Goal: Book appointment/travel/reservation

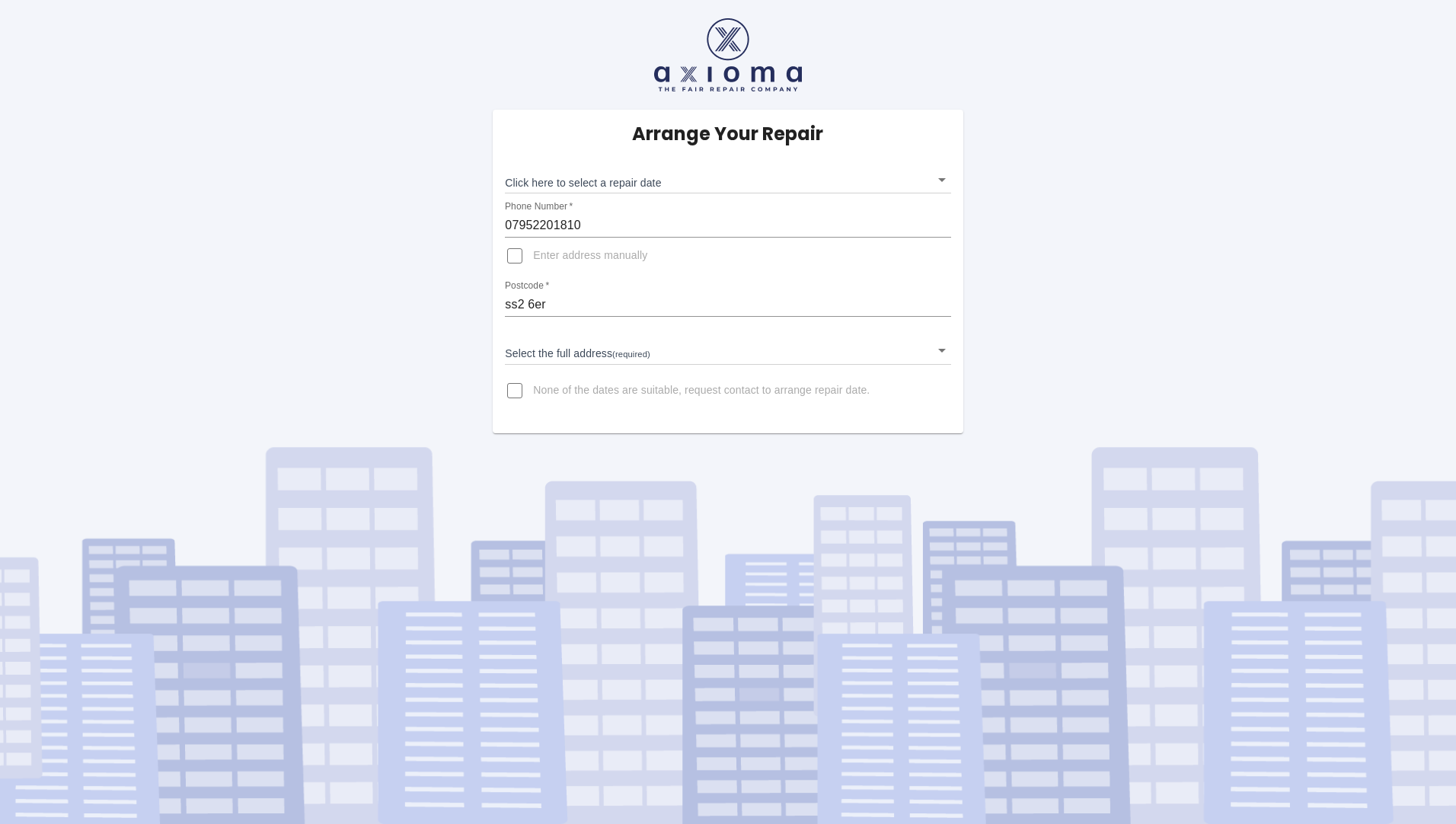
click at [545, 304] on input "ss2 6er" at bounding box center [728, 304] width 446 height 24
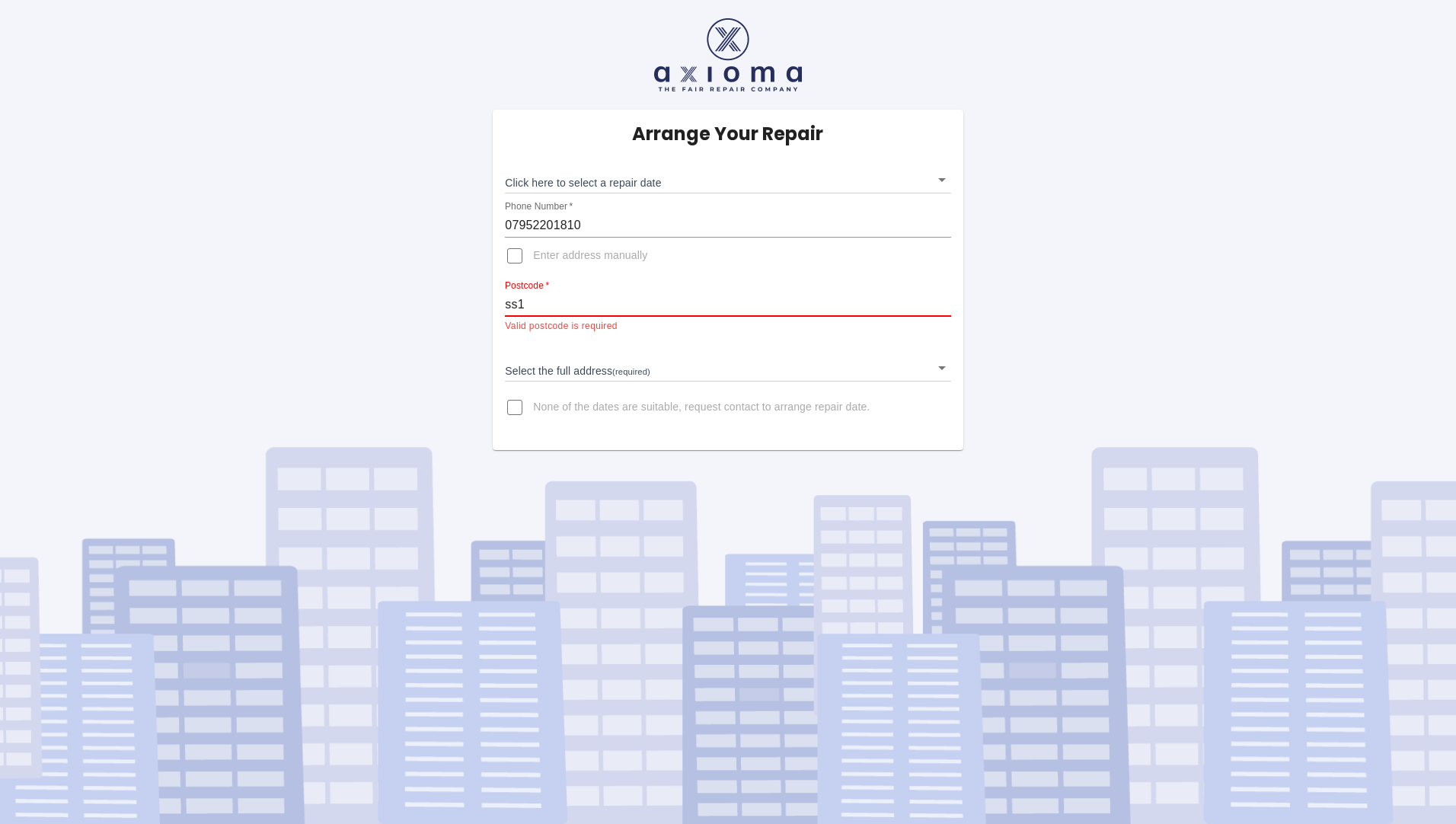
type input "SS1 2UZ"
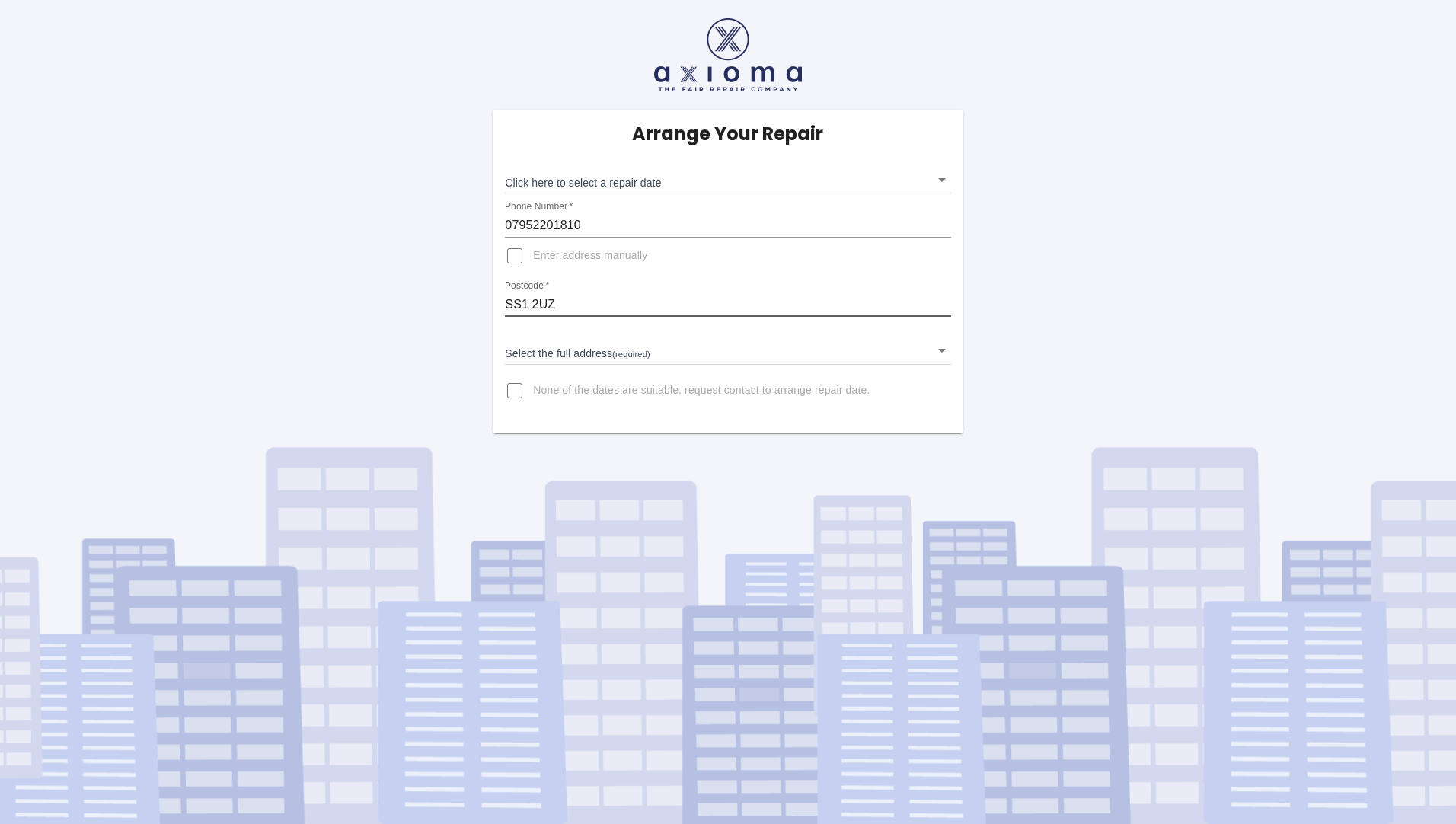
click at [511, 257] on input "Enter address manually" at bounding box center [514, 255] width 36 height 36
checkbox input "true"
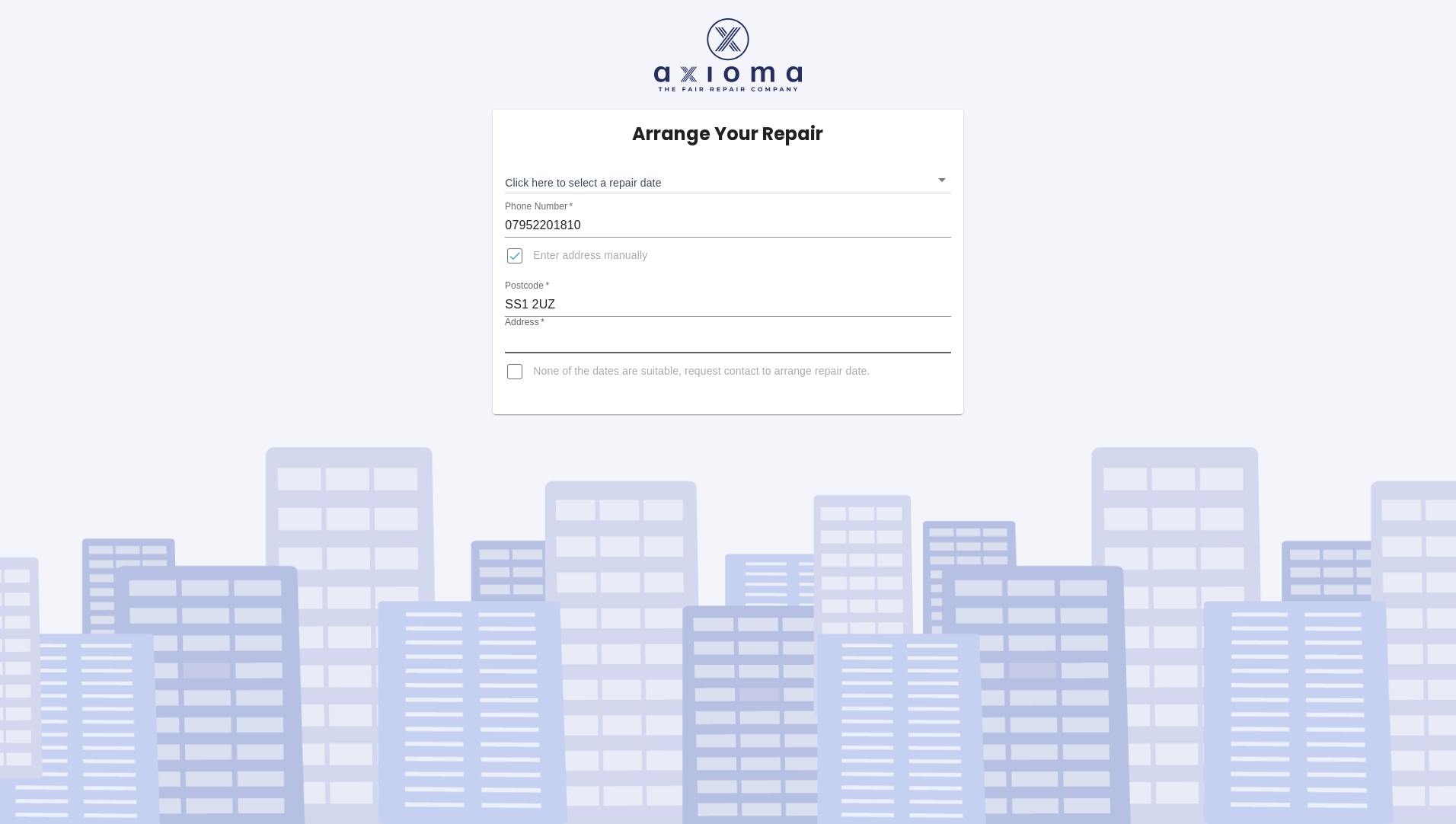
click at [535, 343] on input "Address   *" at bounding box center [728, 340] width 446 height 24
click at [609, 349] on input "84" at bounding box center [728, 340] width 446 height 24
click at [576, 341] on input "84" at bounding box center [728, 340] width 446 height 24
type input "[STREET_ADDRESS]"
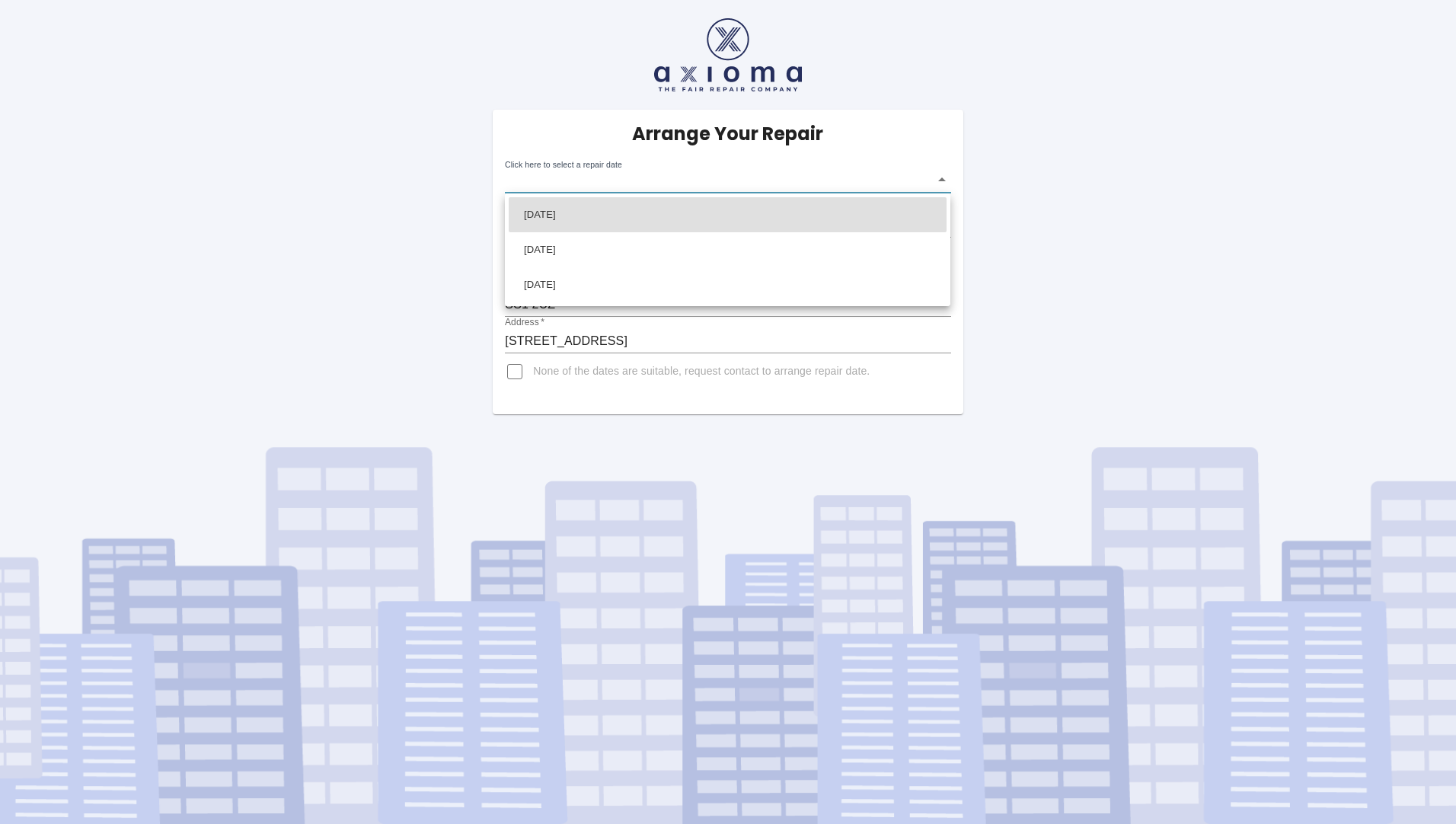
click at [943, 182] on body "Arrange Your Repair Click here to select a repair date ​ Phone Number   * 07952…" at bounding box center [728, 412] width 1456 height 824
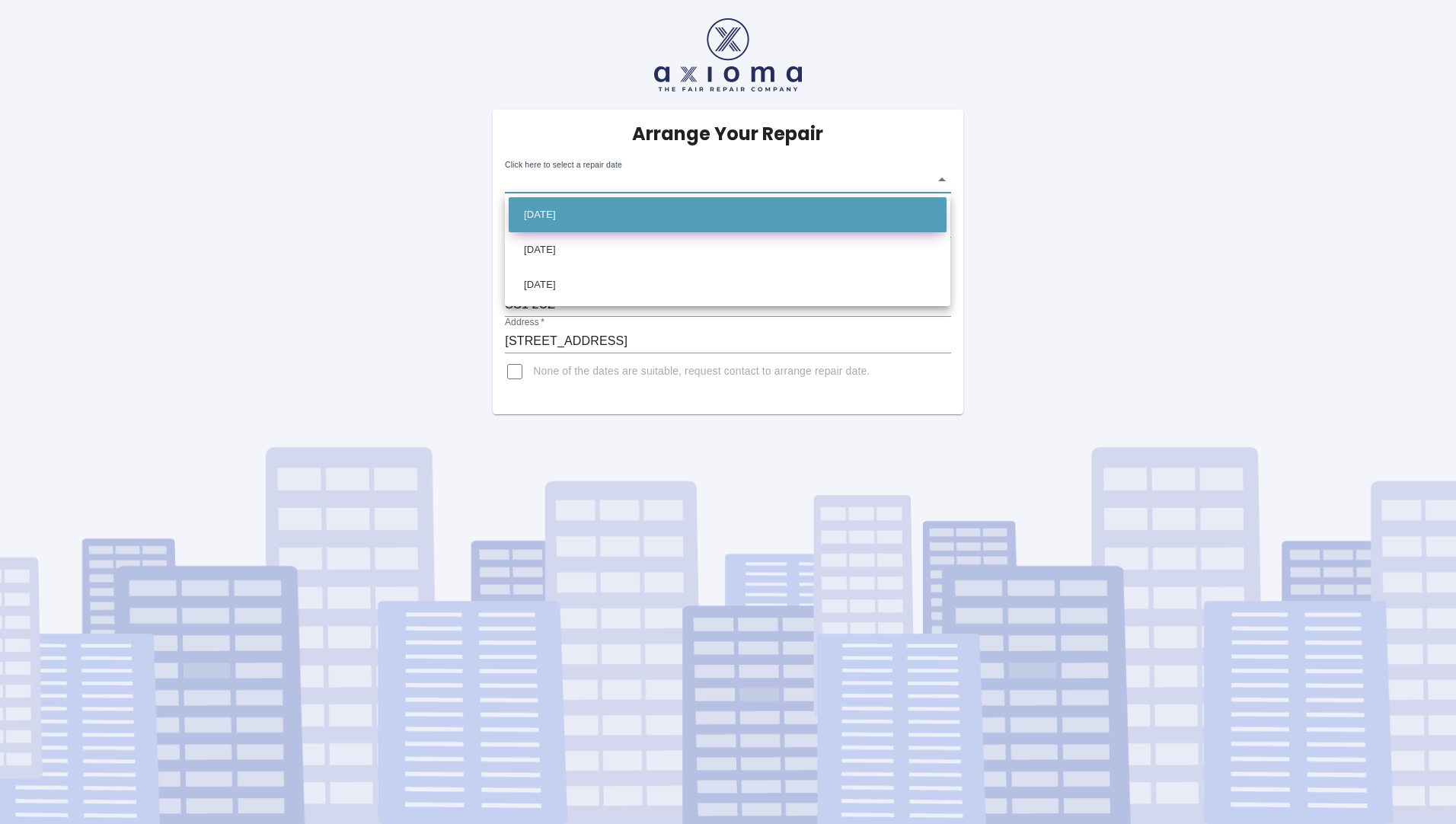
click at [735, 225] on li "[DATE]" at bounding box center [728, 215] width 438 height 35
type input "[DATE]T00:00:00.000Z"
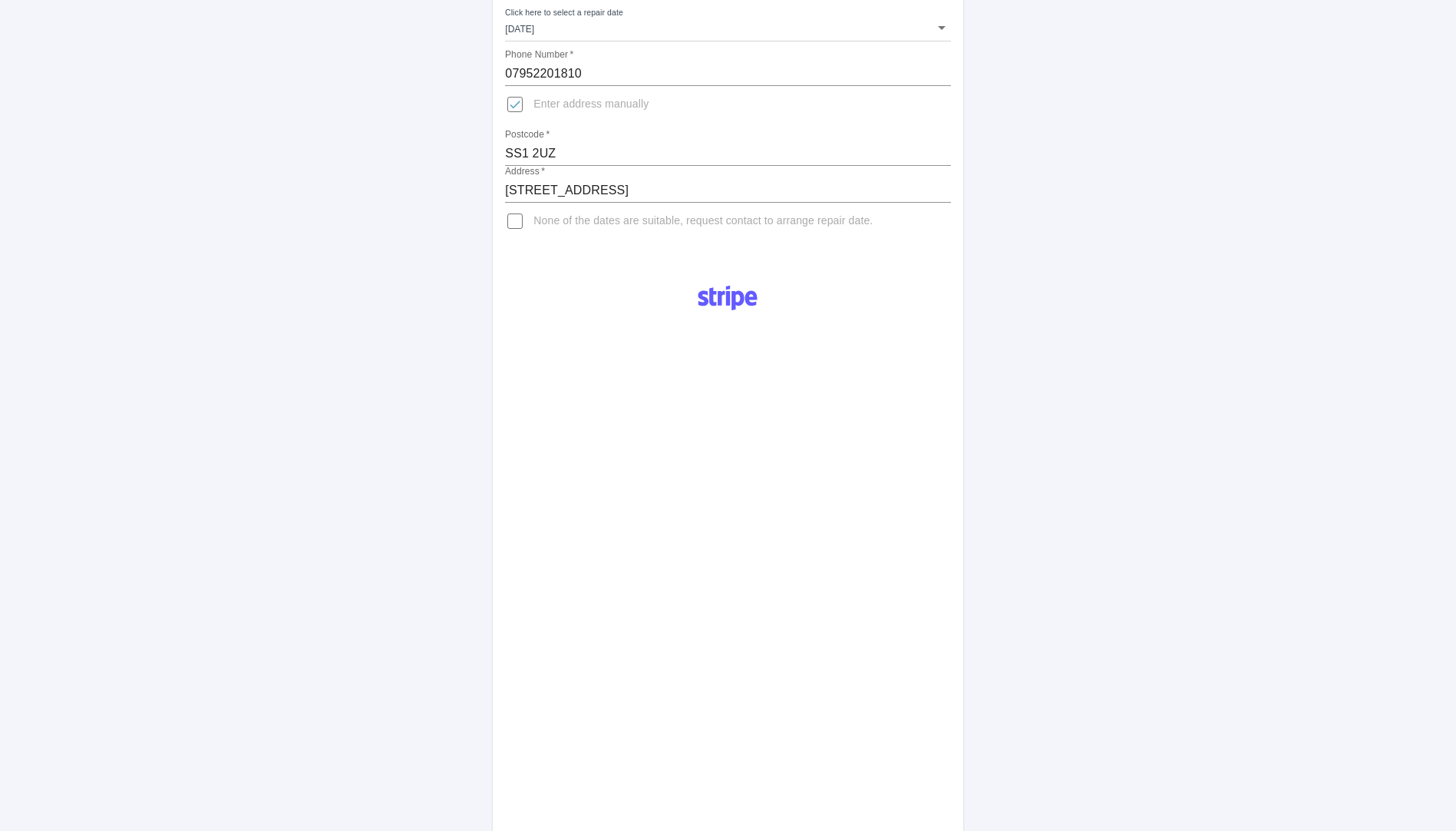
scroll to position [577, 0]
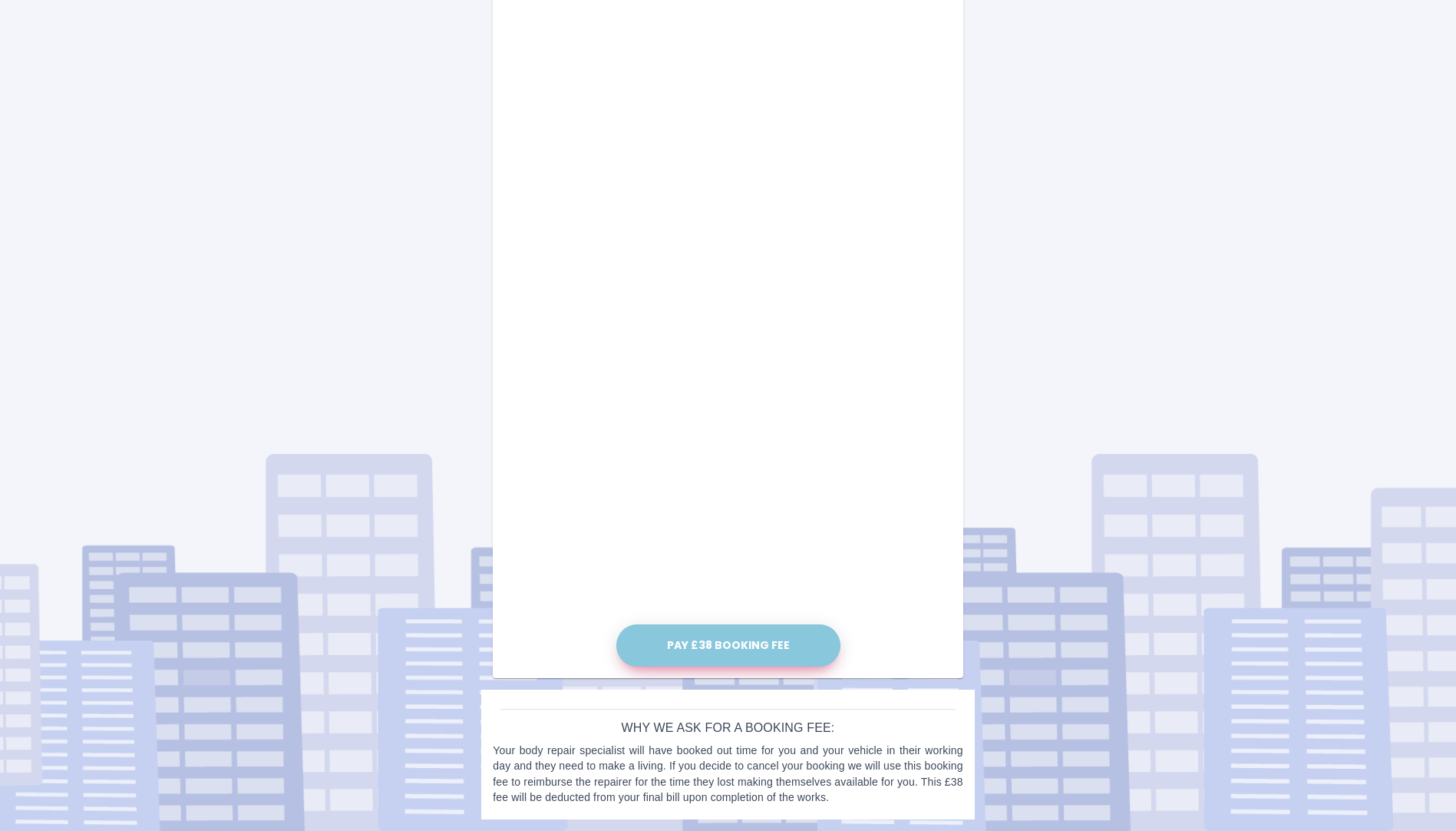
click at [764, 635] on button "Pay £38 Booking Fee" at bounding box center [728, 645] width 224 height 42
